Goal: Task Accomplishment & Management: Manage account settings

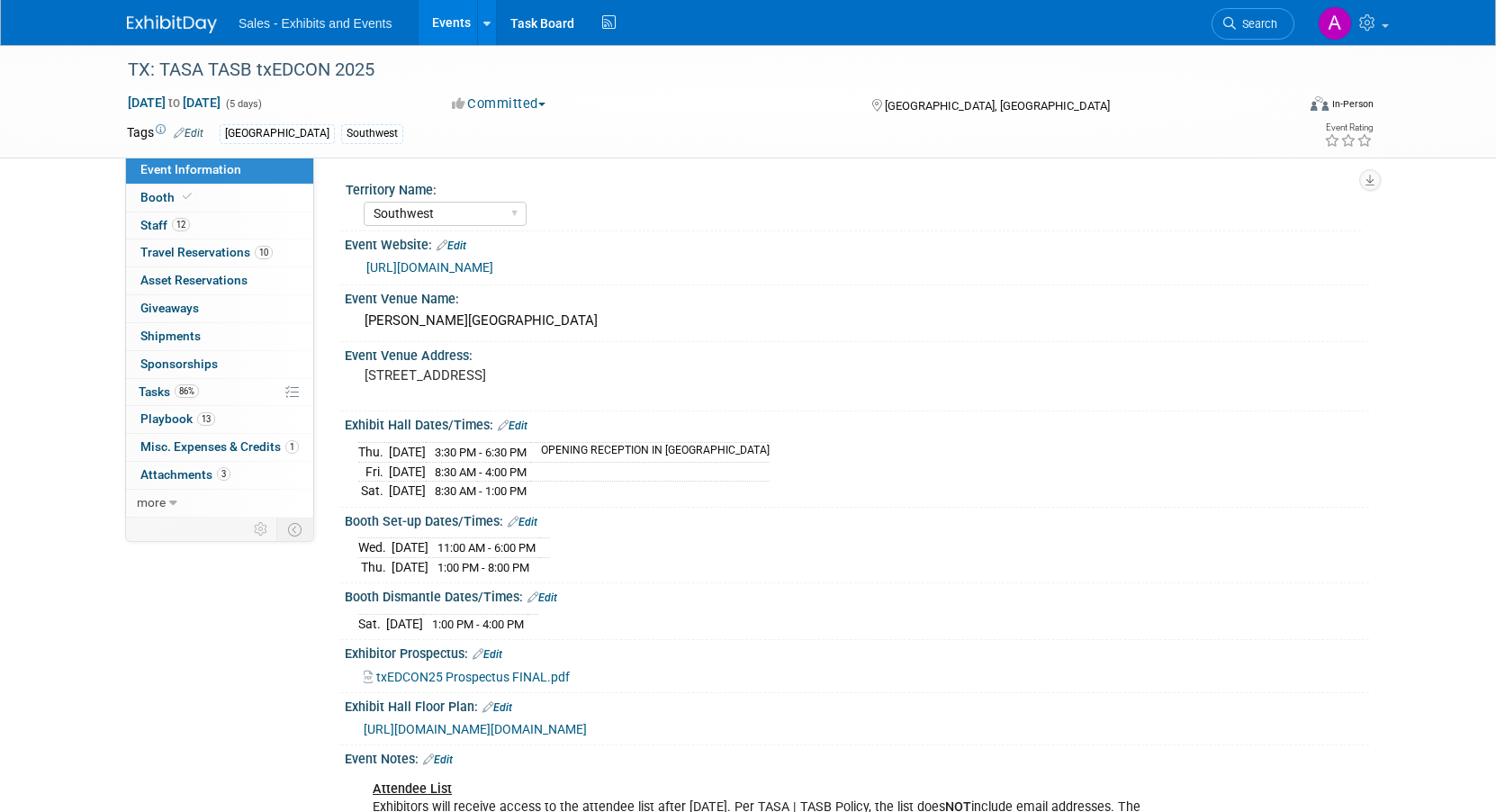
select select "Southwest"
click at [189, 415] on span "Playbook 13" at bounding box center [178, 419] width 75 height 14
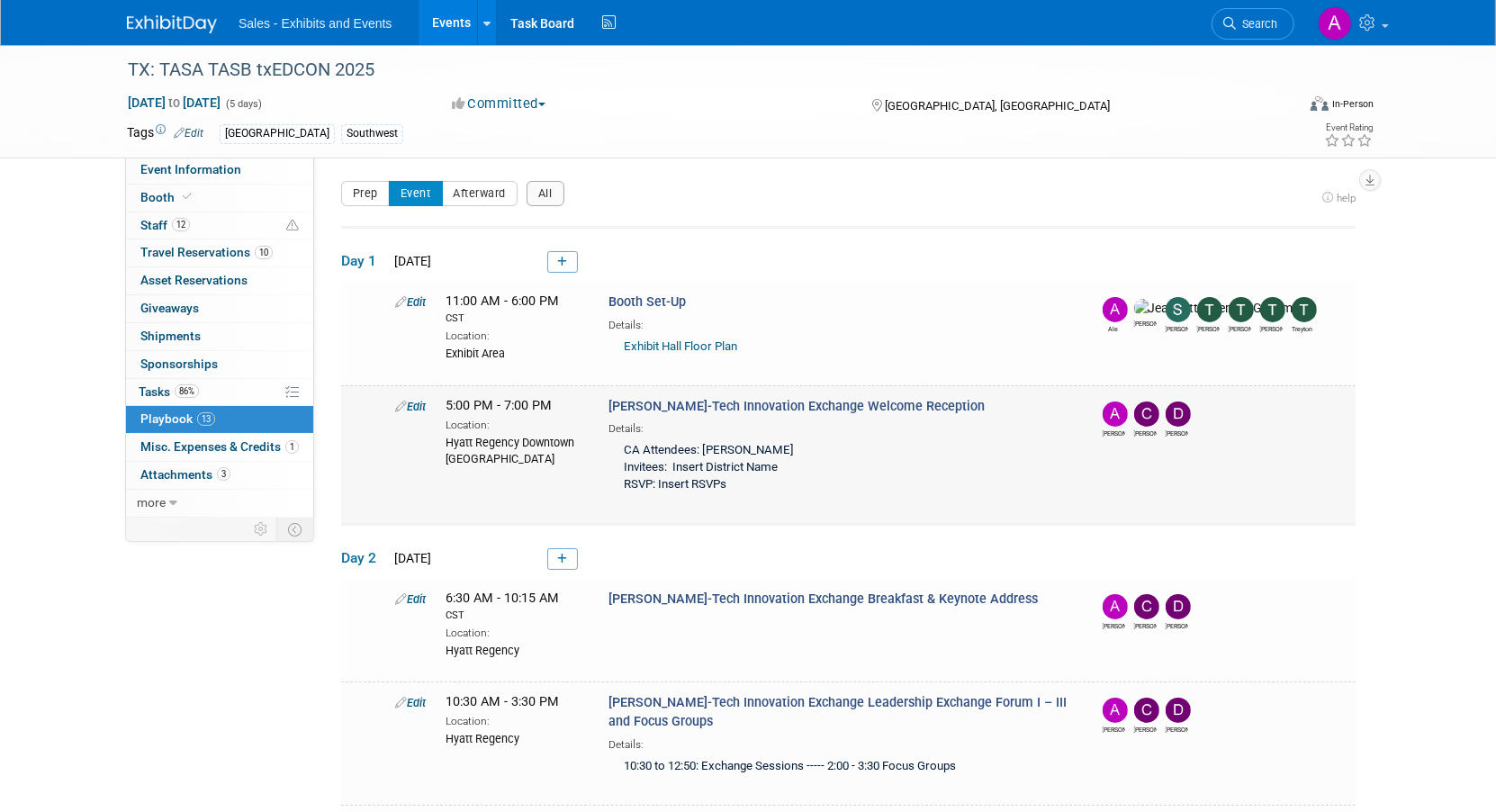
click at [411, 403] on link "Edit" at bounding box center [411, 406] width 31 height 14
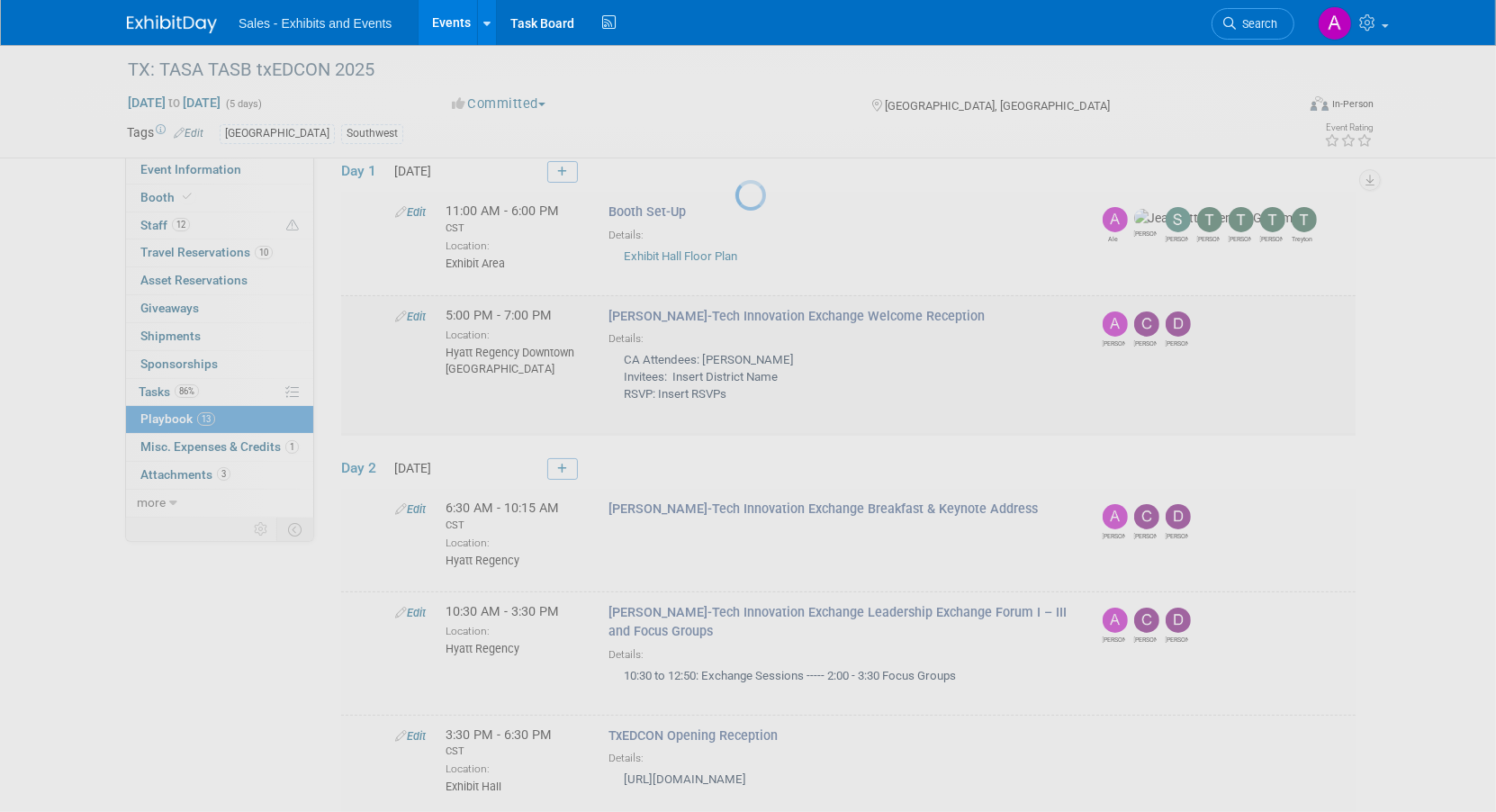
select select "0c9b4440-a9c5-4db4-99ce-693d14ac5c89"
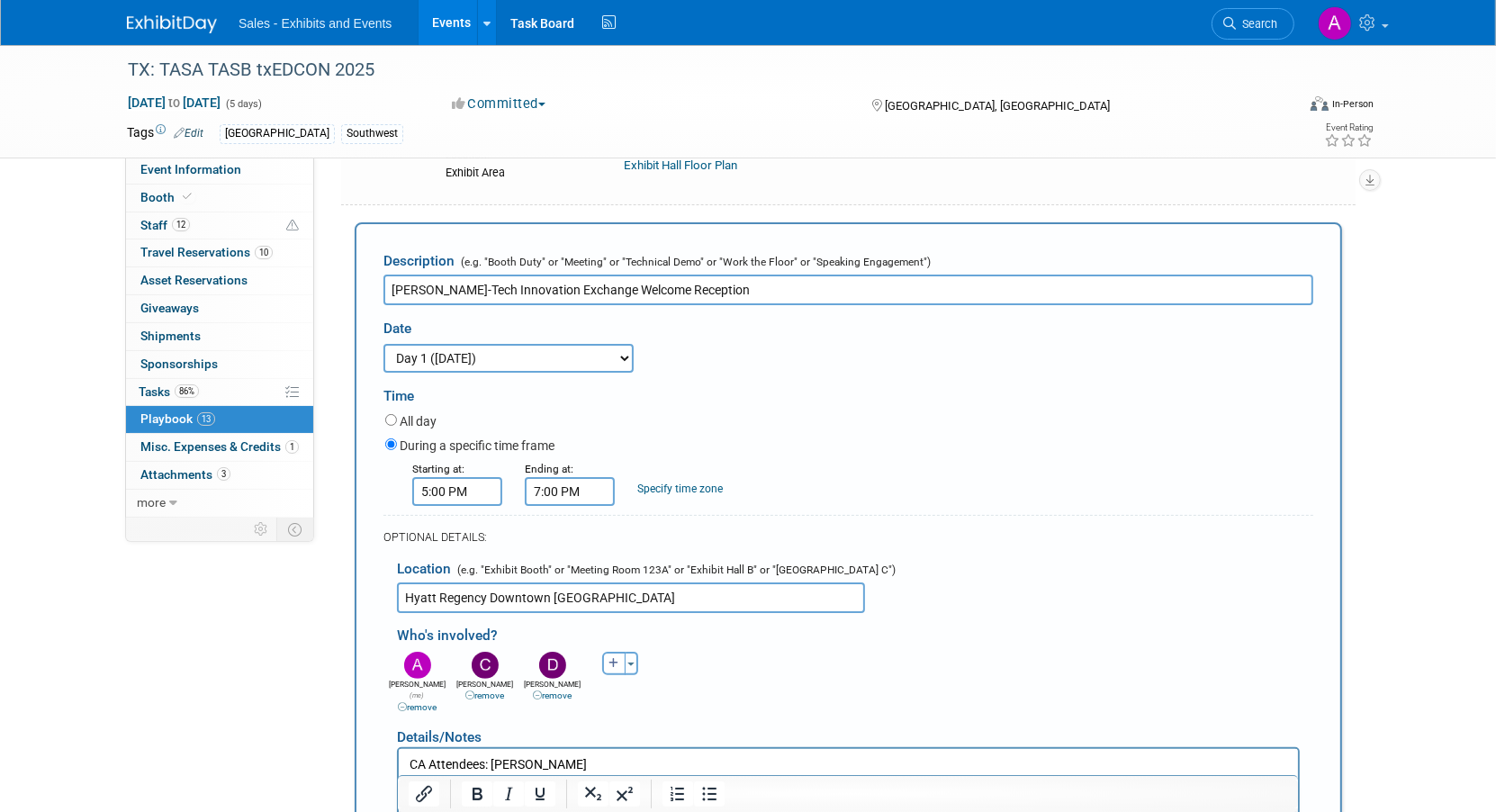
click at [412, 702] on link "remove" at bounding box center [417, 706] width 39 height 10
click at [541, 659] on icon "button" at bounding box center [546, 663] width 11 height 11
select select
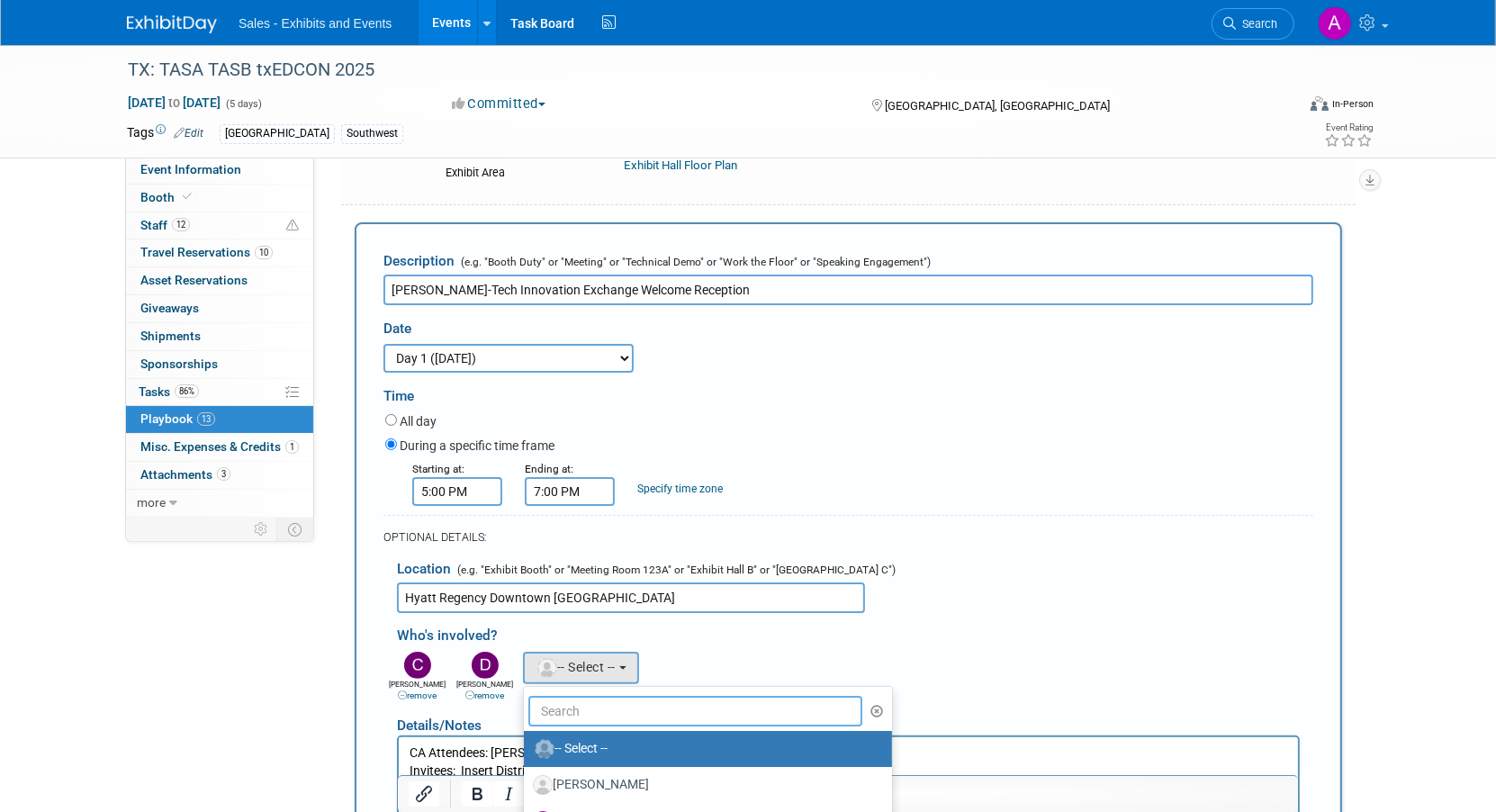
click at [570, 699] on input "text" at bounding box center [695, 711] width 334 height 31
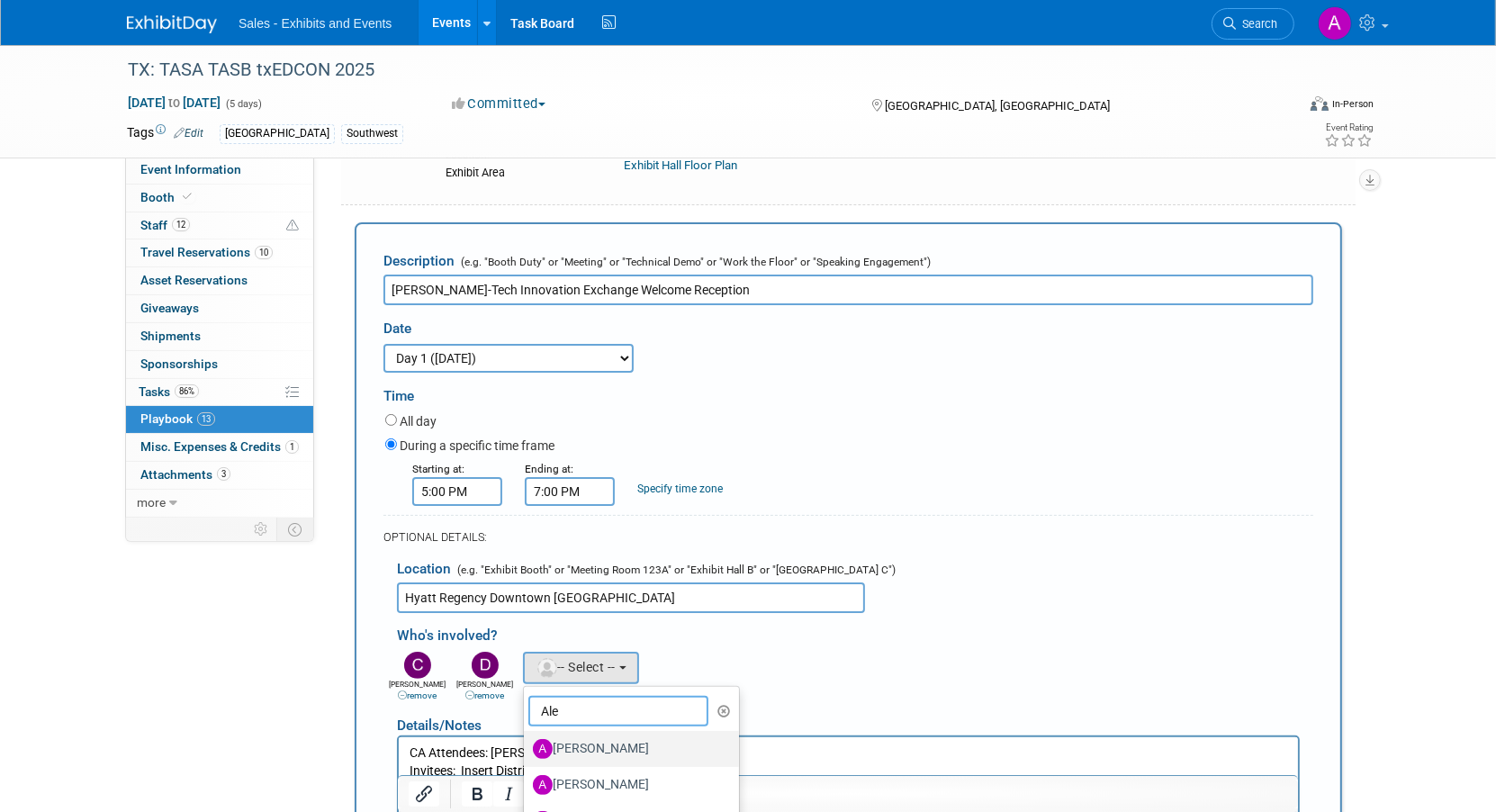
type input "Ale"
click at [577, 738] on label "[PERSON_NAME]" at bounding box center [626, 749] width 188 height 29
click at [526, 741] on input "[PERSON_NAME]" at bounding box center [520, 746] width 12 height 12
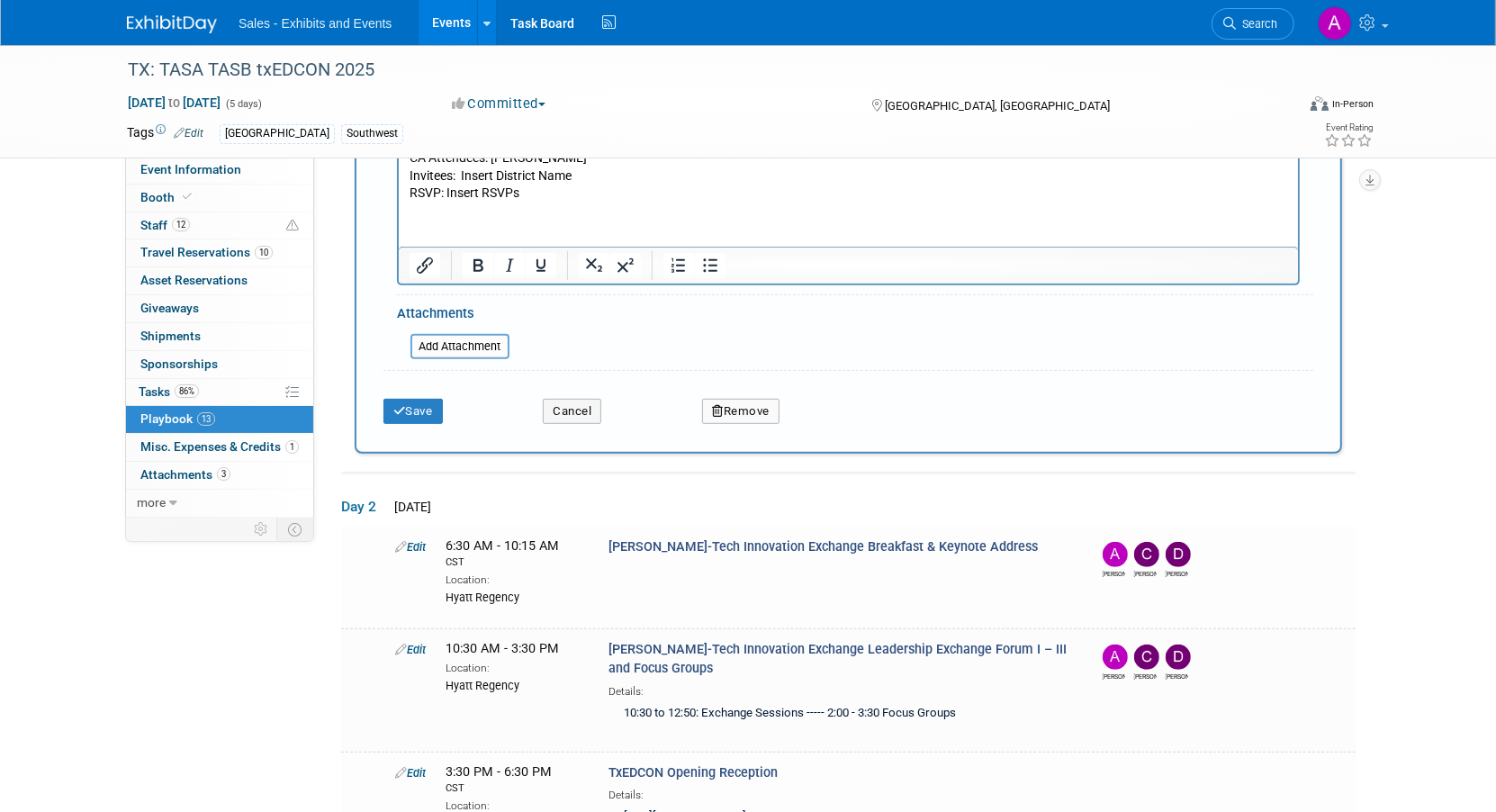
scroll to position [567, 0]
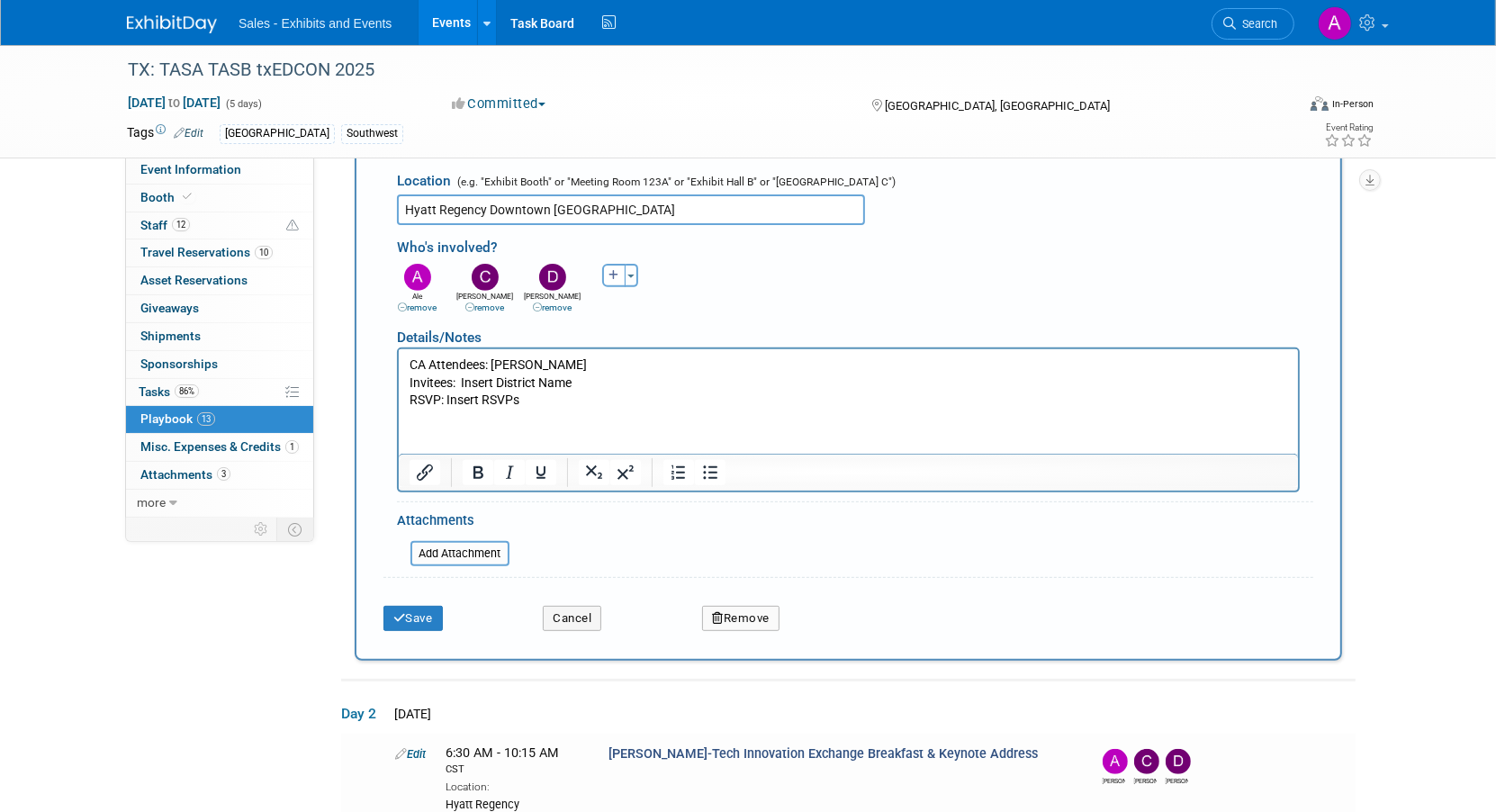
click at [1407, 290] on div "TX: TASA TASB txEDCON 2025 [DATE] to [DATE] (5 days) [DATE] to [DATE] Committed…" at bounding box center [748, 826] width 1496 height 2696
click at [195, 191] on link "Booth" at bounding box center [219, 198] width 187 height 27
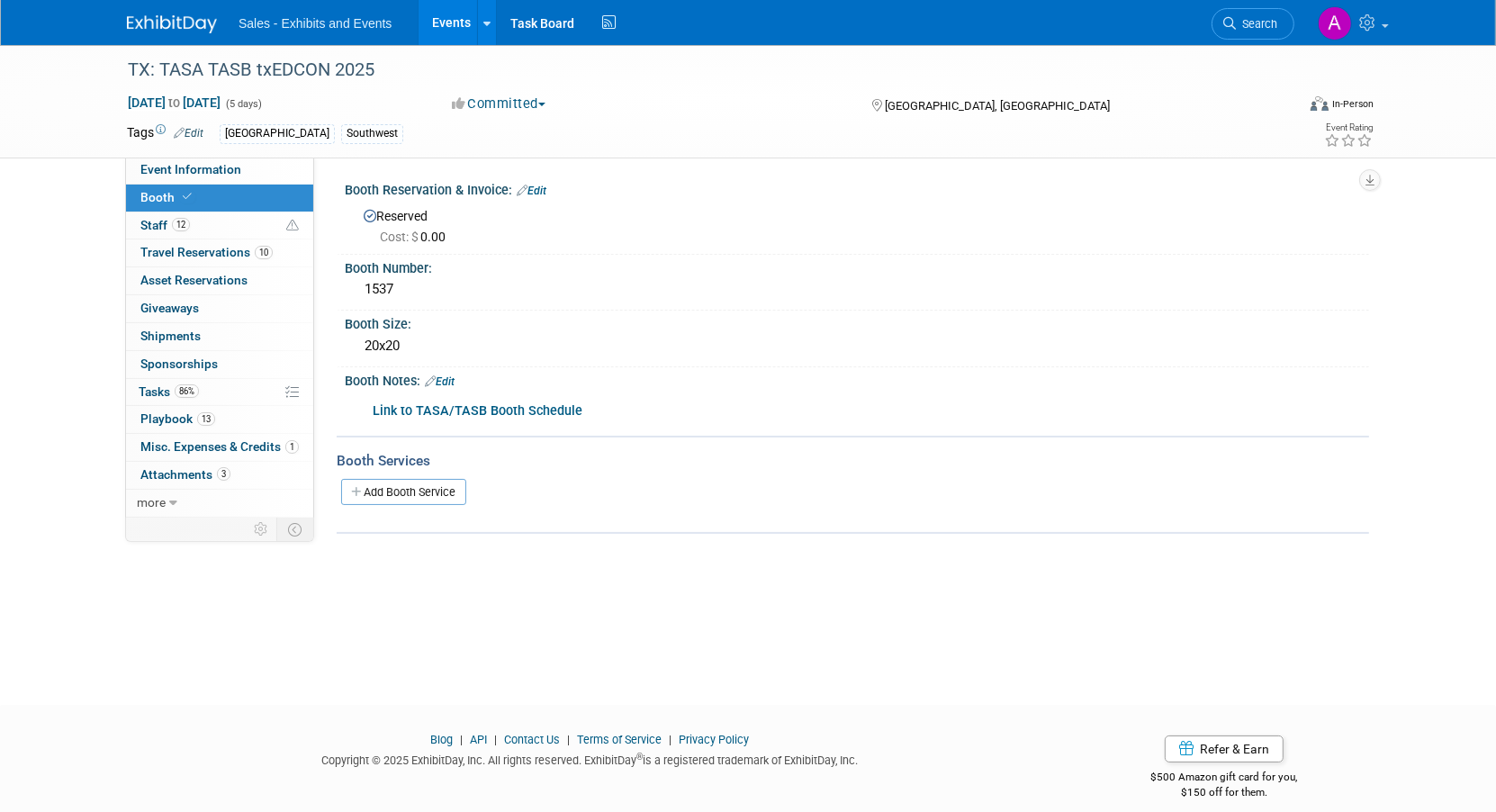
click at [513, 407] on b "Link to TASA/TASB Booth Schedule" at bounding box center [477, 411] width 209 height 15
click at [221, 171] on span "Event Information" at bounding box center [191, 170] width 101 height 14
select select "Southwest"
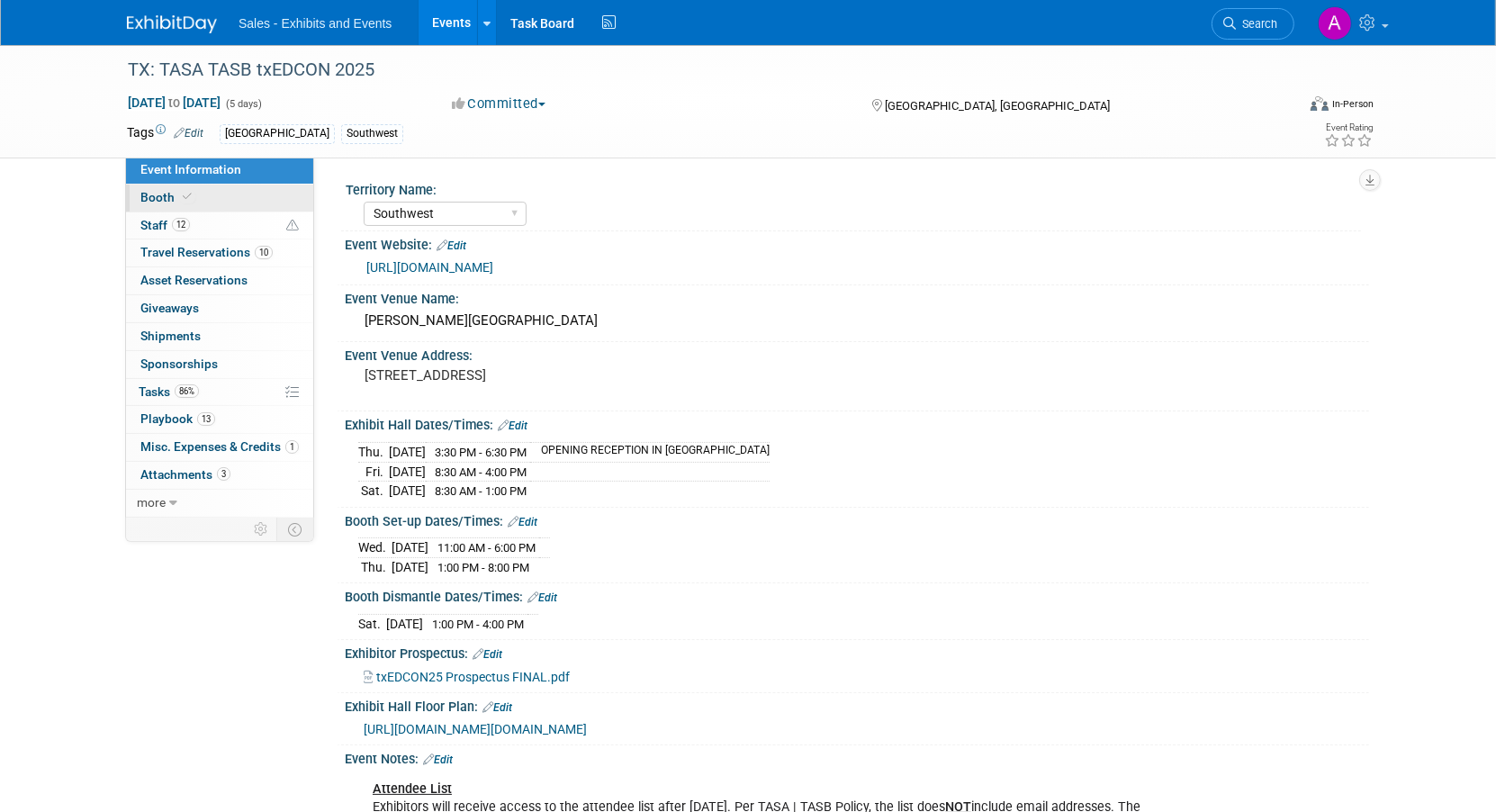
click at [171, 198] on span "Booth" at bounding box center [168, 197] width 55 height 14
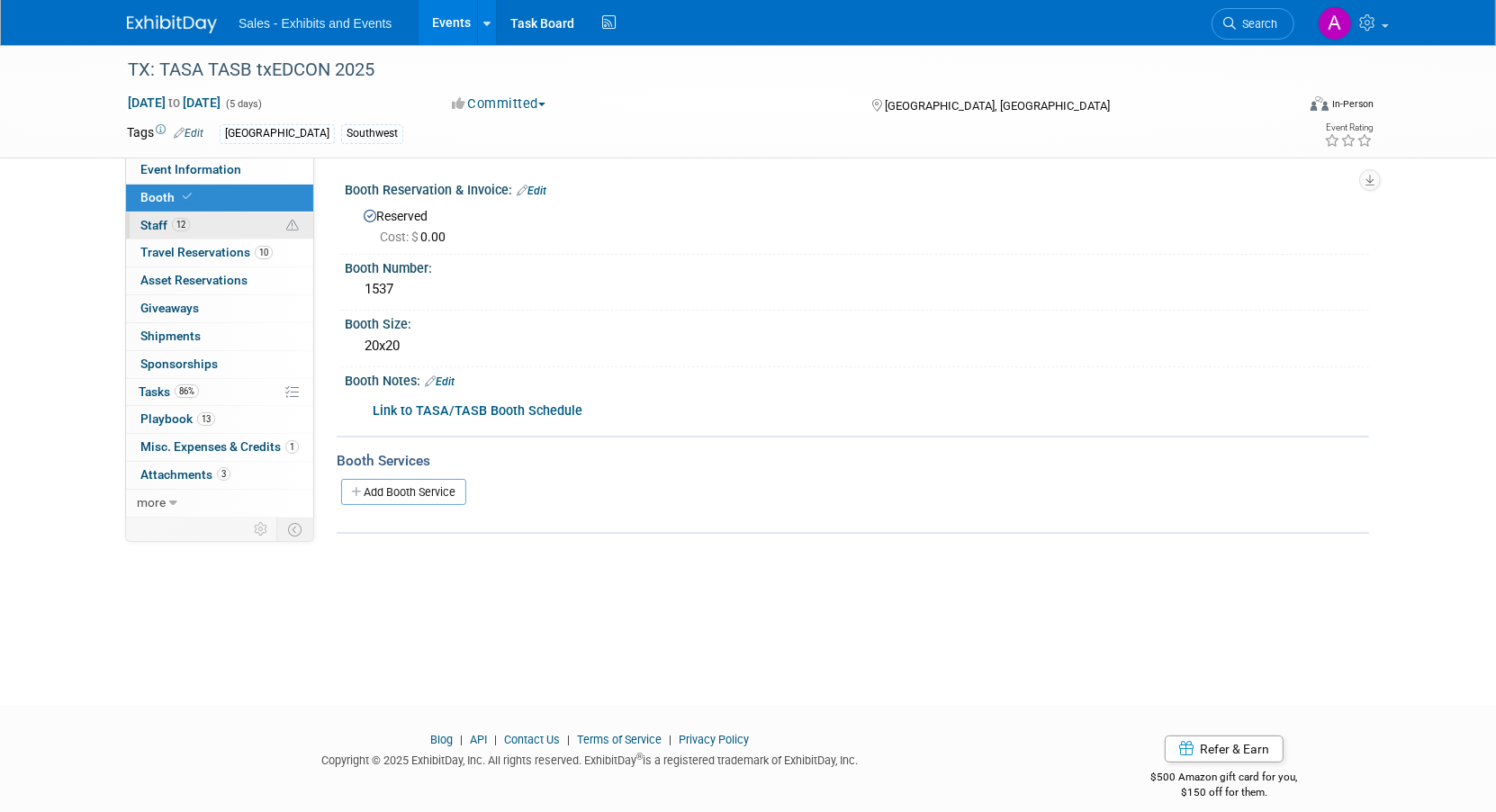
click at [180, 218] on span "12" at bounding box center [180, 224] width 18 height 14
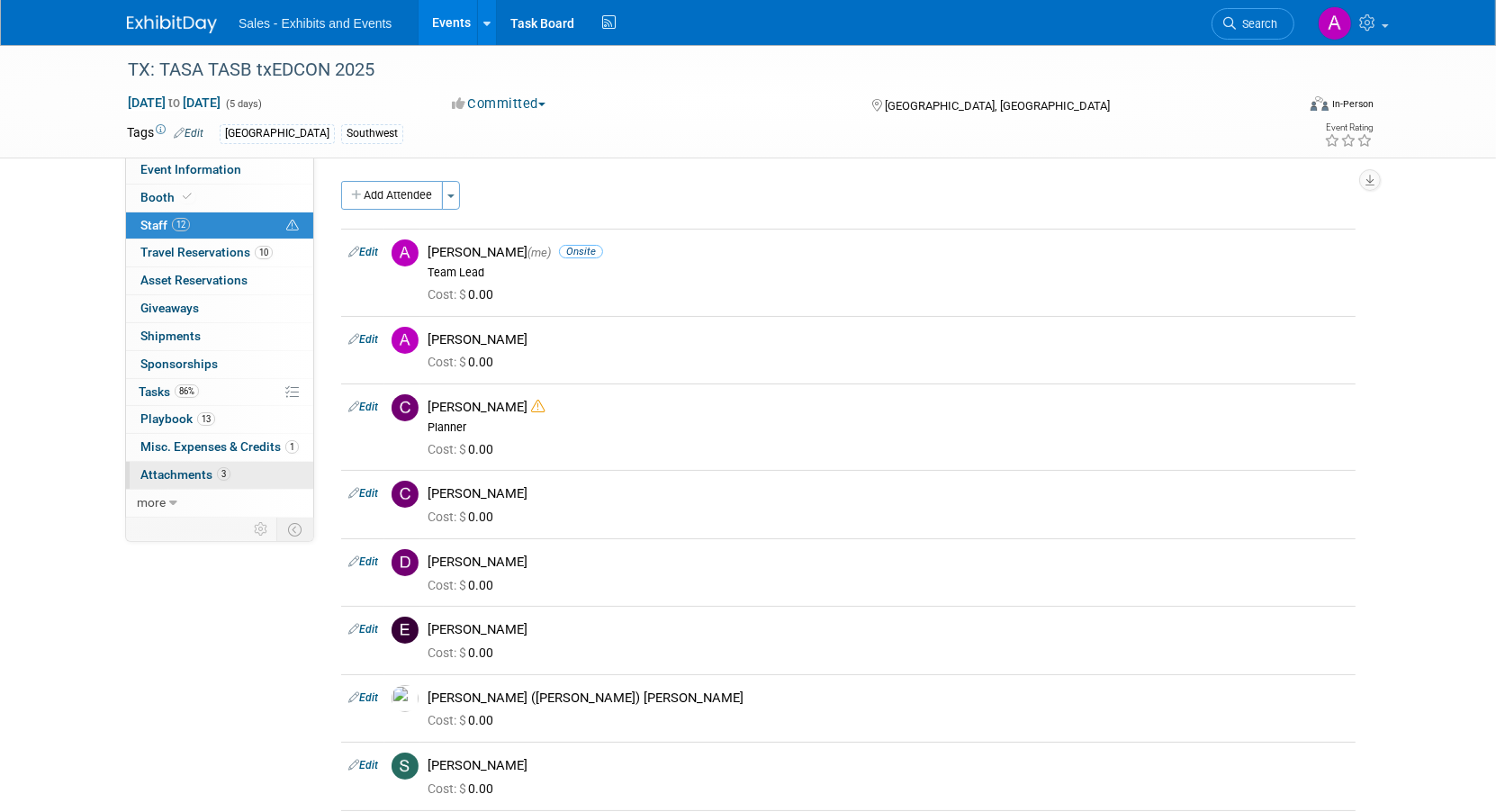
click at [198, 467] on span "Attachments 3" at bounding box center [186, 475] width 90 height 14
